Goal: Understand process/instructions: Learn how to perform a task or action

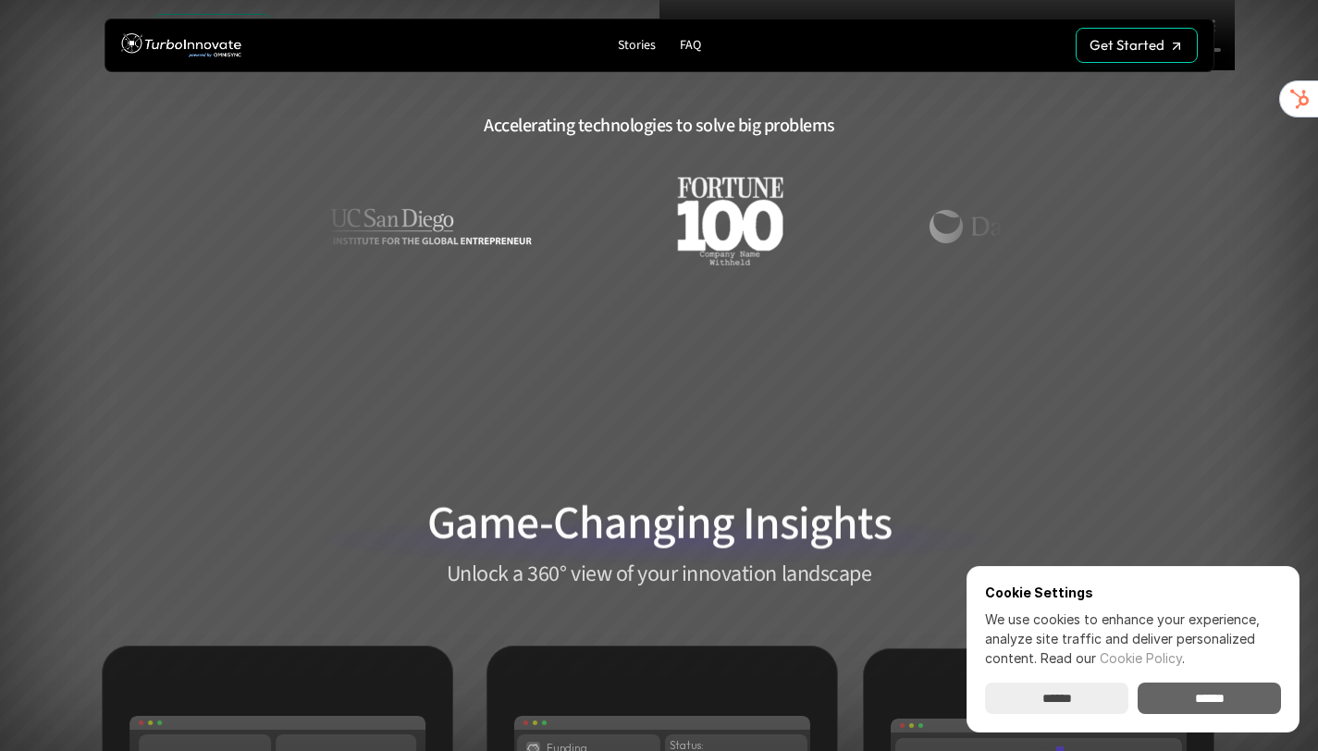
click at [1206, 690] on input "******" at bounding box center [1209, 698] width 143 height 31
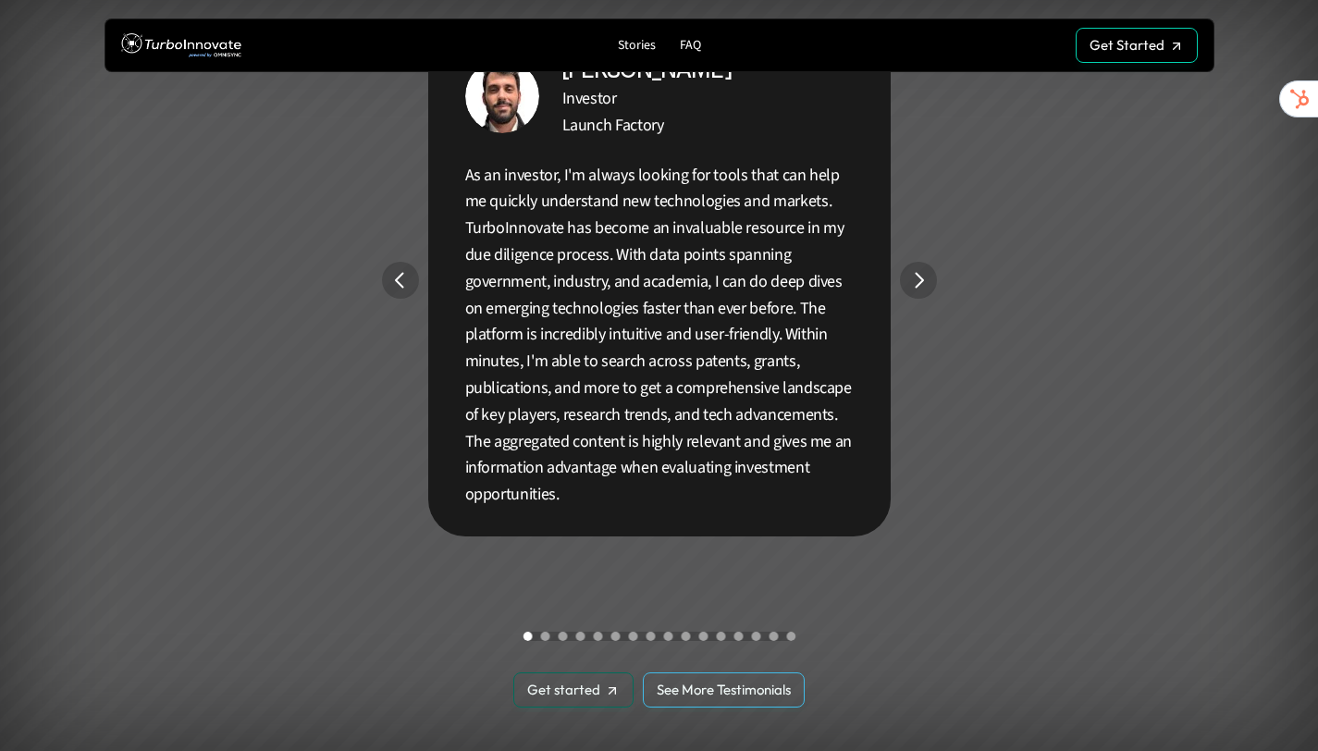
scroll to position [3437, 0]
click at [1165, 49] on div "Get Started" at bounding box center [1137, 51] width 94 height 17
click at [1125, 22] on div "Stories FAQ Get Started Get Started" at bounding box center [660, 45] width 1110 height 54
click at [1125, 43] on div "Get Started Get Started" at bounding box center [1137, 45] width 94 height 17
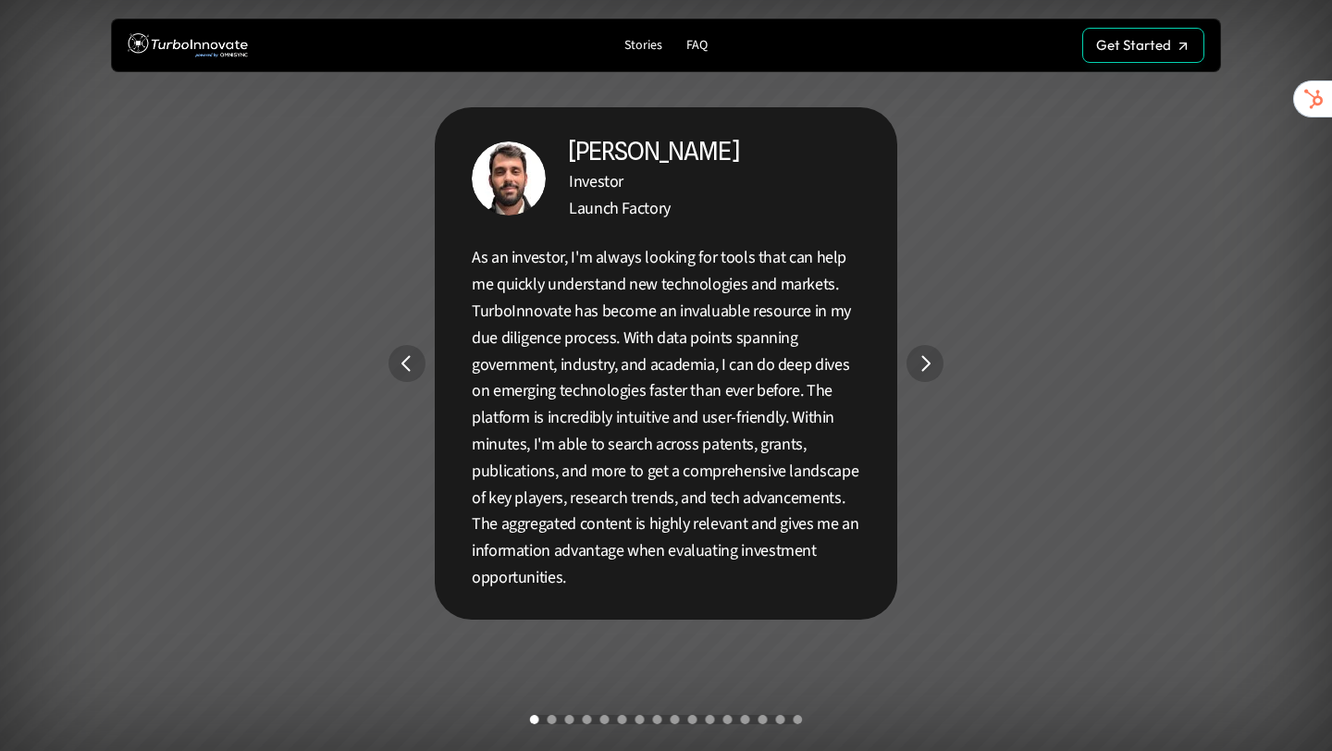
scroll to position [3367, 0]
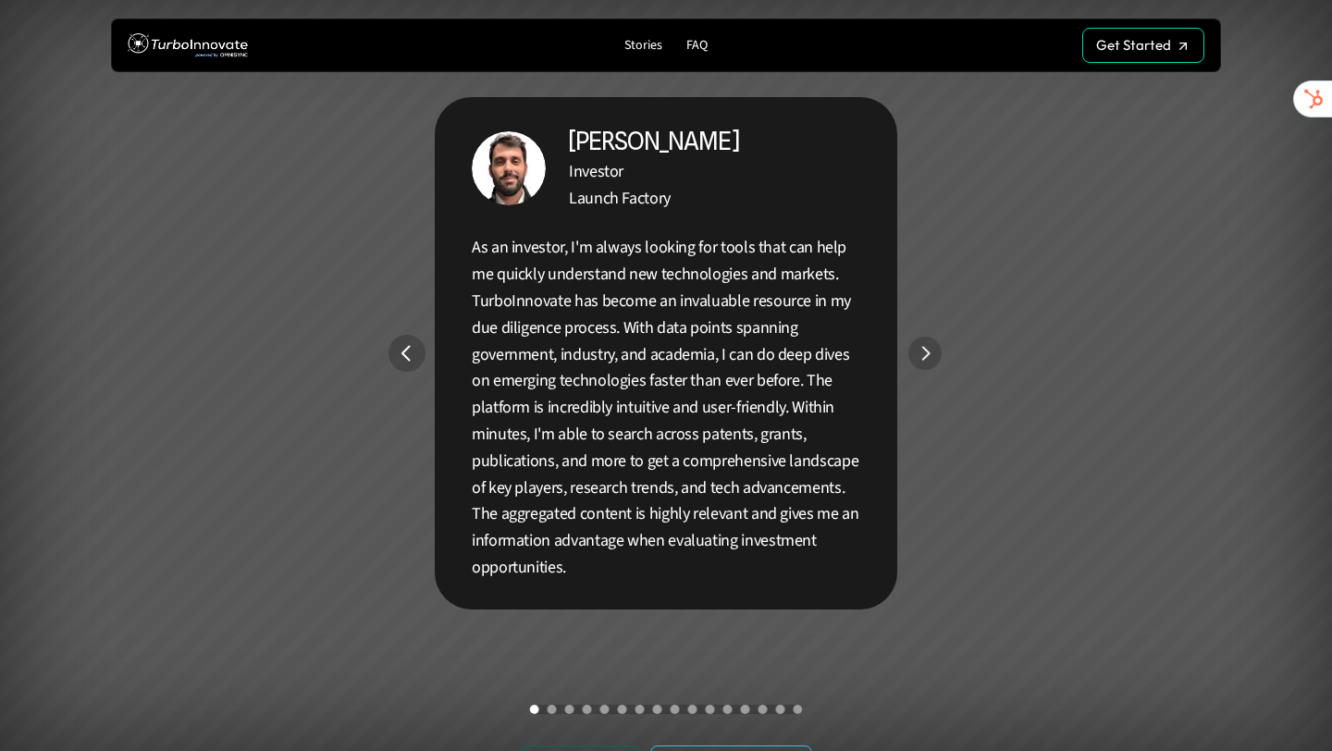
click at [918, 350] on img "Next" at bounding box center [924, 353] width 33 height 33
